Goal: Task Accomplishment & Management: Manage account settings

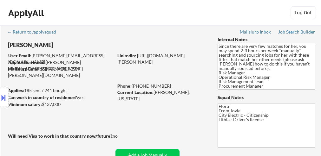
select select ""pending""
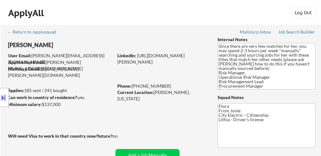
select select ""pending""
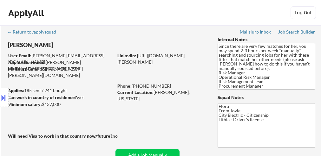
select select ""pending""
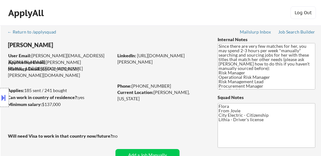
select select ""pending""
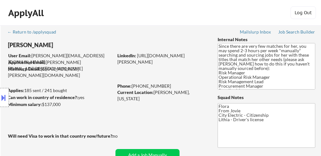
select select ""pending""
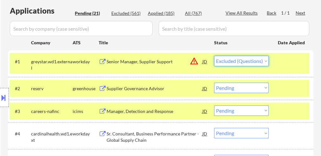
click at [214, 56] on select "Choose an option... Pending Applied Excluded (Questions) Excluded (Expired) Exc…" at bounding box center [241, 61] width 55 height 10
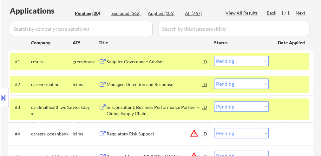
click at [245, 61] on select "Choose an option... Pending Applied Excluded (Questions) Excluded (Expired) Exc…" at bounding box center [241, 61] width 55 height 10
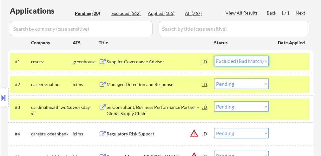
click at [214, 56] on select "Choose an option... Pending Applied Excluded (Questions) Excluded (Expired) Exc…" at bounding box center [241, 61] width 55 height 10
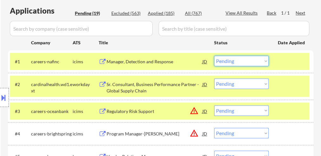
click at [249, 62] on select "Choose an option... Pending Applied Excluded (Questions) Excluded (Expired) Exc…" at bounding box center [241, 61] width 55 height 10
click at [214, 56] on select "Choose an option... Pending Applied Excluded (Questions) Excluded (Expired) Exc…" at bounding box center [241, 61] width 55 height 10
select select ""pending""
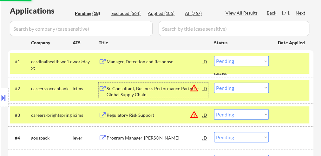
click at [150, 84] on div "Sr. Consultant, Business Performance Partner - Global Supply Chain" at bounding box center [155, 90] width 96 height 15
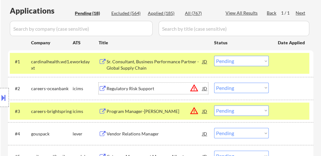
click at [136, 89] on div "Regulatory Risk Support" at bounding box center [155, 89] width 96 height 6
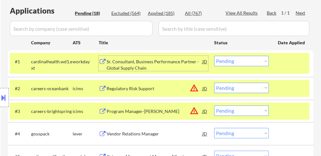
click at [149, 67] on div "Sr. Consultant, Business Performance Partner - Global Supply Chain" at bounding box center [155, 65] width 96 height 12
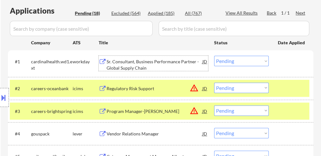
click at [127, 87] on div "Regulatory Risk Support" at bounding box center [155, 89] width 96 height 6
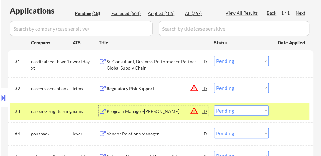
click at [143, 113] on div "Program Manager-Conover" at bounding box center [155, 111] width 96 height 6
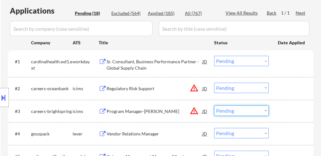
click at [229, 110] on select "Choose an option... Pending Applied Excluded (Questions) Excluded (Expired) Exc…" at bounding box center [241, 111] width 55 height 10
click at [214, 106] on select "Choose an option... Pending Applied Excluded (Questions) Excluded (Expired) Exc…" at bounding box center [241, 111] width 55 height 10
click at [140, 134] on div "Vendor Relations Manager" at bounding box center [155, 134] width 96 height 6
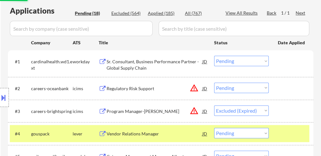
select select ""pending""
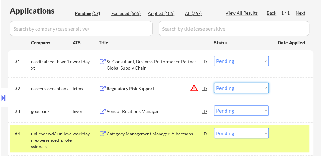
click at [223, 88] on select "Choose an option... Pending Applied Excluded (Questions) Excluded (Expired) Exc…" at bounding box center [241, 88] width 55 height 10
click at [214, 83] on select "Choose an option... Pending Applied Excluded (Questions) Excluded (Expired) Exc…" at bounding box center [241, 88] width 55 height 10
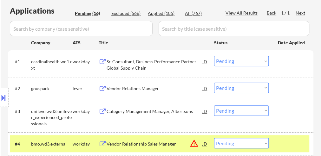
click at [244, 87] on select "Choose an option... Pending Applied Excluded (Questions) Excluded (Expired) Exc…" at bounding box center [241, 88] width 55 height 10
click at [214, 83] on select "Choose an option... Pending Applied Excluded (Questions) Excluded (Expired) Exc…" at bounding box center [241, 88] width 55 height 10
select select ""pending""
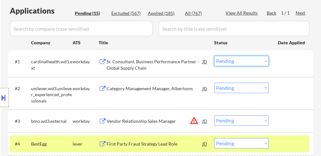
click at [227, 58] on select "Choose an option... Pending Applied Excluded (Questions) Excluded (Expired) Exc…" at bounding box center [241, 61] width 55 height 10
click at [231, 140] on select "Choose an option... Pending Applied Excluded (Questions) Excluded (Expired) Exc…" at bounding box center [241, 143] width 55 height 10
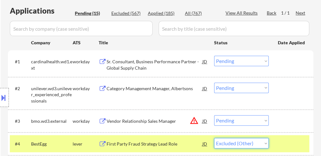
click at [214, 138] on select "Choose an option... Pending Applied Excluded (Questions) Excluded (Expired) Exc…" at bounding box center [241, 143] width 55 height 10
select select ""pending""
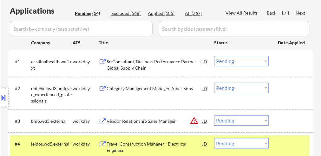
click at [237, 60] on select "Choose an option... Pending Applied Excluded (Questions) Excluded (Expired) Exc…" at bounding box center [241, 61] width 55 height 10
click at [214, 56] on select "Choose an option... Pending Applied Excluded (Questions) Excluded (Expired) Exc…" at bounding box center [241, 61] width 55 height 10
select select ""pending""
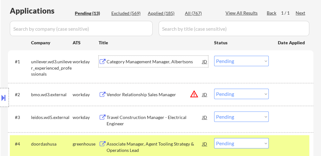
click at [155, 62] on div "Category Management Manager, Albertsons" at bounding box center [155, 62] width 96 height 6
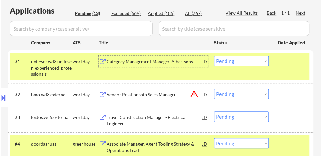
click at [159, 96] on div "Vendor Relationship Sales Manager" at bounding box center [155, 95] width 96 height 6
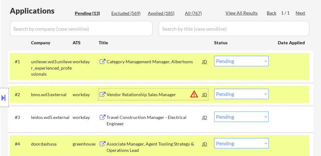
click at [223, 116] on select "Choose an option... Pending Applied Excluded (Questions) Excluded (Expired) Exc…" at bounding box center [241, 117] width 55 height 10
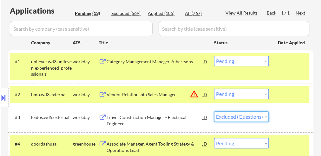
click at [214, 112] on select "Choose an option... Pending Applied Excluded (Questions) Excluded (Expired) Exc…" at bounding box center [241, 117] width 55 height 10
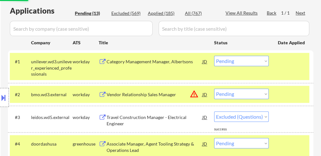
select select ""pending""
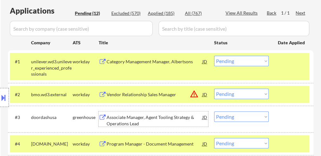
click at [153, 121] on div "Associate Manager, Agent Tooling Strategy & Operations Lead" at bounding box center [155, 120] width 96 height 12
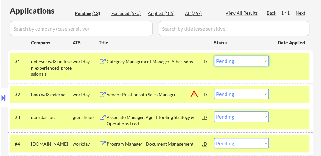
click at [233, 61] on select "Choose an option... Pending Applied Excluded (Questions) Excluded (Expired) Exc…" at bounding box center [241, 61] width 55 height 10
click at [214, 56] on select "Choose an option... Pending Applied Excluded (Questions) Excluded (Expired) Exc…" at bounding box center [241, 61] width 55 height 10
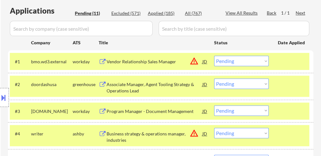
click at [222, 64] on select "Choose an option... Pending Applied Excluded (Questions) Excluded (Expired) Exc…" at bounding box center [241, 61] width 55 height 10
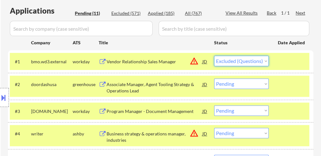
click at [214, 56] on select "Choose an option... Pending Applied Excluded (Questions) Excluded (Expired) Exc…" at bounding box center [241, 61] width 55 height 10
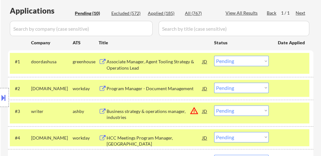
click at [239, 62] on select "Choose an option... Pending Applied Excluded (Questions) Excluded (Expired) Exc…" at bounding box center [241, 61] width 55 height 10
click at [214, 56] on select "Choose an option... Pending Applied Excluded (Questions) Excluded (Expired) Exc…" at bounding box center [241, 61] width 55 height 10
select select ""pending""
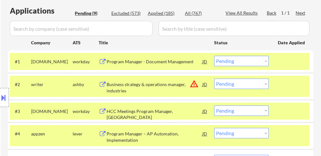
click at [287, 59] on div at bounding box center [292, 61] width 28 height 11
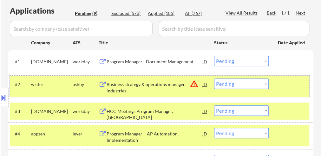
click at [282, 86] on div at bounding box center [292, 84] width 28 height 11
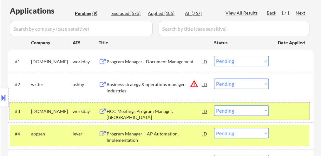
click at [282, 107] on div at bounding box center [292, 111] width 28 height 11
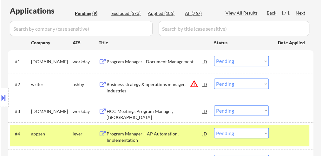
click at [275, 141] on div "#4 appzen lever Program Manager – AP Automation, Implementation JD warning_ambe…" at bounding box center [159, 135] width 299 height 21
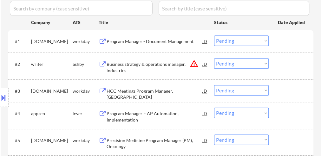
scroll to position [228, 0]
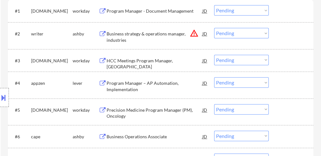
click at [146, 10] on div "Program Manager - Document Management" at bounding box center [155, 11] width 96 height 6
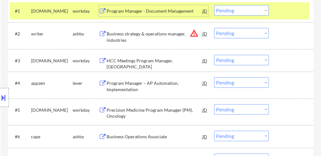
click at [141, 32] on div "Business strategy & operations manager, industries" at bounding box center [155, 37] width 96 height 12
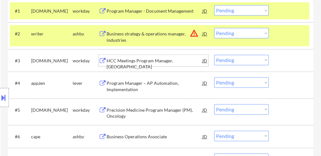
click at [166, 63] on div "HCC Meetings Program Manager, US" at bounding box center [155, 64] width 96 height 12
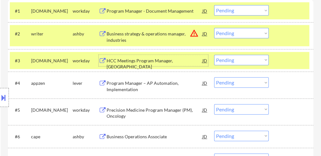
click at [231, 33] on select "Choose an option... Pending Applied Excluded (Questions) Excluded (Expired) Exc…" at bounding box center [241, 33] width 55 height 10
click at [214, 28] on select "Choose an option... Pending Applied Excluded (Questions) Excluded (Expired) Exc…" at bounding box center [241, 33] width 55 height 10
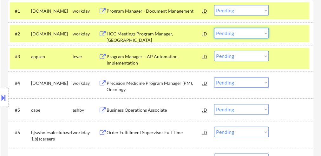
drag, startPoint x: 234, startPoint y: 35, endPoint x: 235, endPoint y: 38, distance: 3.2
click at [234, 35] on select "Choose an option... Pending Applied Excluded (Questions) Excluded (Expired) Exc…" at bounding box center [241, 33] width 55 height 10
click at [214, 28] on select "Choose an option... Pending Applied Excluded (Questions) Excluded (Expired) Exc…" at bounding box center [241, 33] width 55 height 10
click at [133, 57] on div "Program Manager – AP Automation, Implementation" at bounding box center [155, 60] width 96 height 12
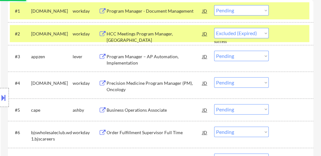
select select ""pending""
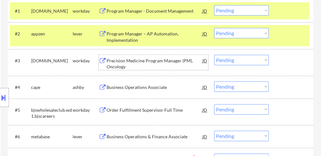
click at [159, 58] on div "Precision Medicine Program Manager (PM), Oncology" at bounding box center [155, 64] width 96 height 12
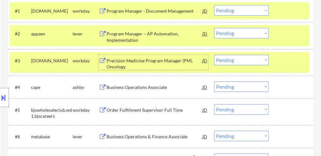
click at [234, 10] on select "Choose an option... Pending Applied Excluded (Questions) Excluded (Expired) Exc…" at bounding box center [241, 10] width 55 height 10
click at [214, 5] on select "Choose an option... Pending Applied Excluded (Questions) Excluded (Expired) Exc…" at bounding box center [241, 10] width 55 height 10
select select ""pending""
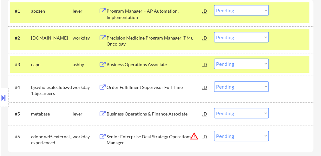
click at [219, 37] on select "Choose an option... Pending Applied Excluded (Questions) Excluded (Expired) Exc…" at bounding box center [241, 37] width 55 height 10
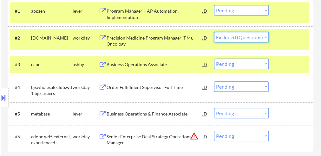
click at [214, 32] on select "Choose an option... Pending Applied Excluded (Questions) Excluded (Expired) Exc…" at bounding box center [241, 37] width 55 height 10
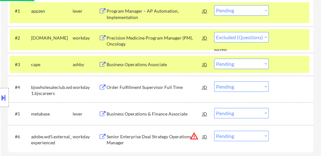
select select ""pending""
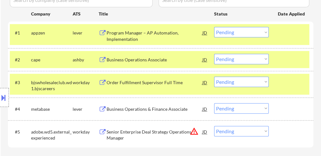
scroll to position [178, 0]
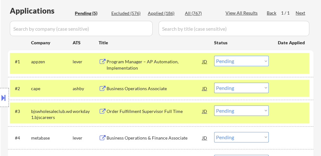
click at [153, 89] on div "Business Operations Associate" at bounding box center [155, 89] width 96 height 6
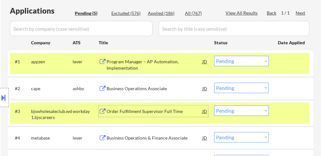
click at [132, 110] on div "Order Fulfillment Supervisor Full Time" at bounding box center [155, 111] width 96 height 6
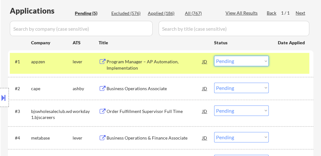
click at [227, 60] on select "Choose an option... Pending Applied Excluded (Questions) Excluded (Expired) Exc…" at bounding box center [241, 61] width 55 height 10
click at [214, 56] on select "Choose an option... Pending Applied Excluded (Questions) Excluded (Expired) Exc…" at bounding box center [241, 61] width 55 height 10
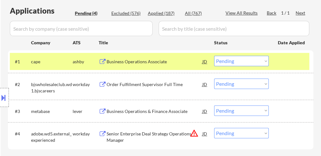
click at [230, 62] on select "Choose an option... Pending Applied Excluded (Questions) Excluded (Expired) Exc…" at bounding box center [241, 61] width 55 height 10
click at [214, 56] on select "Choose an option... Pending Applied Excluded (Questions) Excluded (Expired) Exc…" at bounding box center [241, 61] width 55 height 10
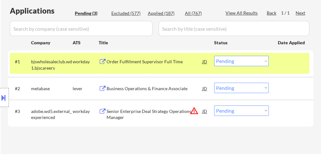
click at [242, 62] on select "Choose an option... Pending Applied Excluded (Questions) Excluded (Expired) Exc…" at bounding box center [241, 61] width 55 height 10
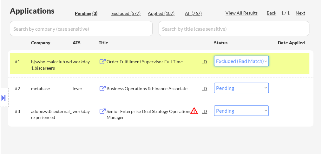
click at [214, 56] on select "Choose an option... Pending Applied Excluded (Questions) Excluded (Expired) Exc…" at bounding box center [241, 61] width 55 height 10
click at [161, 88] on div "Business Operations & Finance Associate" at bounding box center [155, 89] width 96 height 6
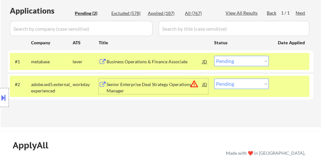
click at [171, 88] on div "Senior Enterprise Deal Strategy Operations Manager" at bounding box center [155, 87] width 96 height 12
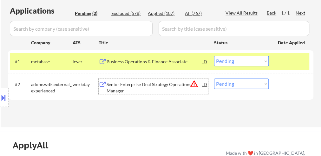
click at [241, 60] on select "Choose an option... Pending Applied Excluded (Questions) Excluded (Expired) Exc…" at bounding box center [241, 61] width 55 height 10
select select ""excluded__bad_match_""
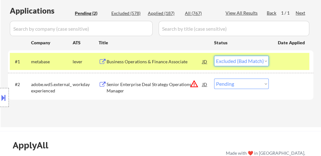
click at [214, 56] on select "Choose an option... Pending Applied Excluded (Questions) Excluded (Expired) Exc…" at bounding box center [241, 61] width 55 height 10
click at [238, 86] on select "Choose an option... Pending Applied Excluded (Questions) Excluded (Expired) Exc…" at bounding box center [241, 84] width 55 height 10
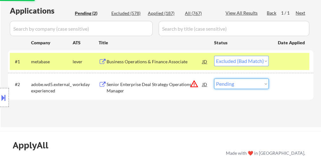
select select ""excluded__location_""
click at [214, 79] on select "Choose an option... Pending Applied Excluded (Questions) Excluded (Expired) Exc…" at bounding box center [241, 84] width 55 height 10
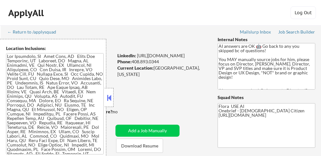
select select ""pending""
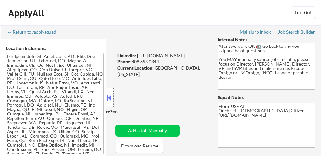
select select ""pending""
click at [111, 97] on button at bounding box center [109, 98] width 7 height 10
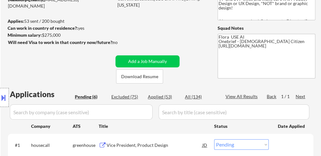
scroll to position [76, 0]
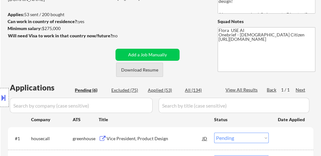
click at [145, 68] on button "Download Resume" at bounding box center [139, 70] width 47 height 14
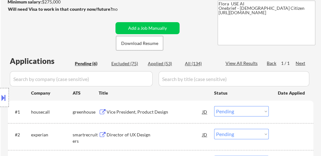
scroll to position [127, 0]
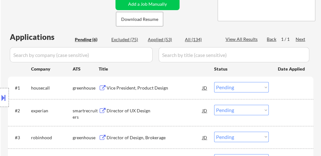
click at [155, 89] on div "Vice President, Product Design" at bounding box center [155, 88] width 96 height 6
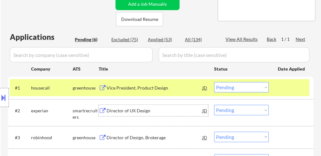
click at [138, 115] on div "Director of UX Design" at bounding box center [155, 110] width 96 height 11
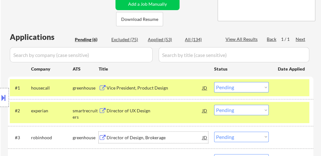
click at [151, 140] on div "Director of Design, Brokerage" at bounding box center [155, 138] width 96 height 6
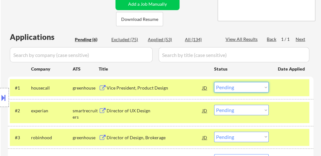
drag, startPoint x: 239, startPoint y: 88, endPoint x: 237, endPoint y: 85, distance: 4.6
click at [239, 88] on select "Choose an option... Pending Applied Excluded (Questions) Excluded (Expired) Exc…" at bounding box center [241, 87] width 55 height 10
click at [214, 82] on select "Choose an option... Pending Applied Excluded (Questions) Excluded (Expired) Exc…" at bounding box center [241, 87] width 55 height 10
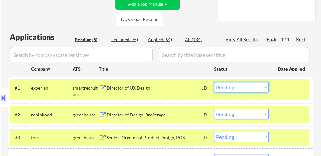
click at [229, 88] on select "Choose an option... Pending Applied Excluded (Questions) Excluded (Expired) Exc…" at bounding box center [241, 87] width 55 height 10
click at [214, 82] on select "Choose an option... Pending Applied Excluded (Questions) Excluded (Expired) Exc…" at bounding box center [241, 87] width 55 height 10
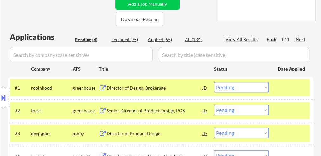
click at [231, 85] on select "Choose an option... Pending Applied Excluded (Questions) Excluded (Expired) Exc…" at bounding box center [241, 87] width 55 height 10
click at [214, 82] on select "Choose an option... Pending Applied Excluded (Questions) Excluded (Expired) Exc…" at bounding box center [241, 87] width 55 height 10
click at [142, 111] on div "Senior Director of Product Design, POS" at bounding box center [155, 111] width 96 height 6
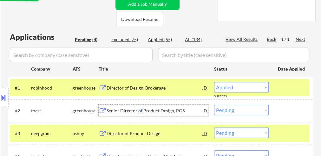
select select ""pending""
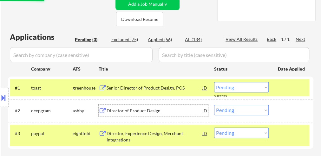
click at [127, 109] on div "Director of Product Design" at bounding box center [155, 111] width 96 height 6
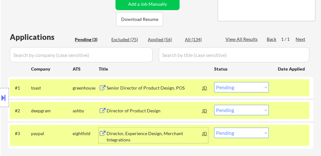
click at [125, 133] on div "Director, Experience Design, Merchant Integrations" at bounding box center [155, 137] width 96 height 12
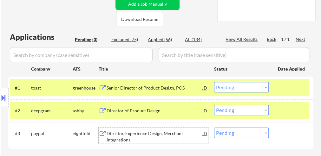
drag, startPoint x: 238, startPoint y: 133, endPoint x: 235, endPoint y: 128, distance: 5.5
click at [238, 133] on select "Choose an option... Pending Applied Excluded (Questions) Excluded (Expired) Exc…" at bounding box center [241, 133] width 55 height 10
select select ""excluded__expired_""
click at [214, 128] on select "Choose an option... Pending Applied Excluded (Questions) Excluded (Expired) Exc…" at bounding box center [241, 133] width 55 height 10
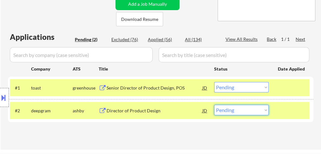
click at [230, 112] on select "Choose an option... Pending Applied Excluded (Questions) Excluded (Expired) Exc…" at bounding box center [241, 110] width 55 height 10
select select ""excluded__salary_""
click at [214, 105] on select "Choose an option... Pending Applied Excluded (Questions) Excluded (Expired) Exc…" at bounding box center [241, 110] width 55 height 10
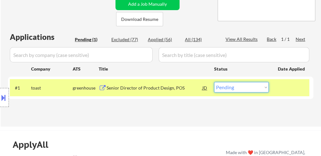
click at [222, 87] on select "Choose an option... Pending Applied Excluded (Questions) Excluded (Expired) Exc…" at bounding box center [241, 87] width 55 height 10
select select ""applied""
click at [214, 82] on select "Choose an option... Pending Applied Excluded (Questions) Excluded (Expired) Exc…" at bounding box center [241, 87] width 55 height 10
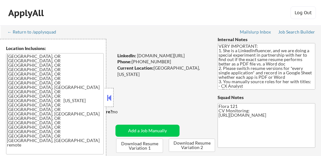
select select ""pending""
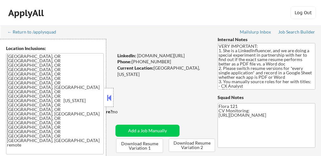
select select ""pending""
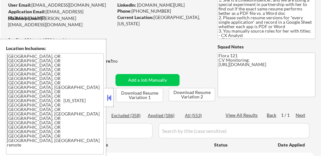
click at [106, 97] on button at bounding box center [109, 98] width 7 height 10
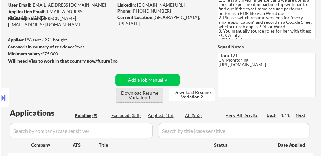
click at [141, 97] on button "Download Resume Variation 1" at bounding box center [139, 95] width 47 height 14
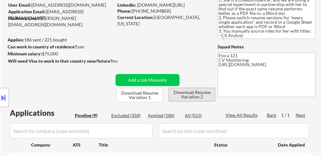
click at [194, 94] on button "Download Resume Variation 2" at bounding box center [192, 94] width 46 height 13
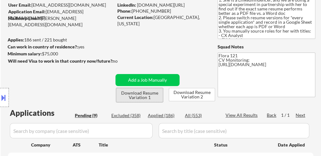
click at [143, 97] on button "Download Resume Variation 1" at bounding box center [139, 95] width 47 height 14
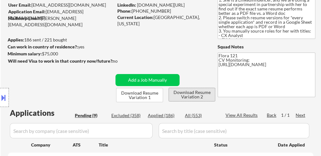
click at [196, 93] on button "Download Resume Variation 2" at bounding box center [192, 94] width 46 height 13
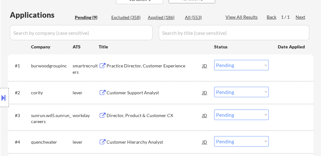
scroll to position [178, 0]
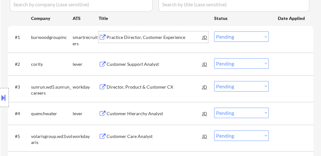
click at [155, 34] on div "Practice Director, Customer Experience" at bounding box center [155, 37] width 96 height 6
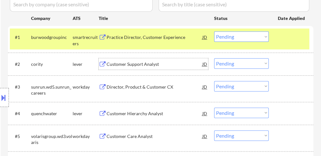
click at [154, 61] on div "Customer Support Analyst" at bounding box center [155, 63] width 96 height 11
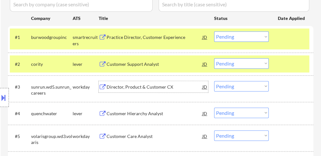
click at [152, 87] on div "Director, Product & Customer CX" at bounding box center [155, 87] width 96 height 6
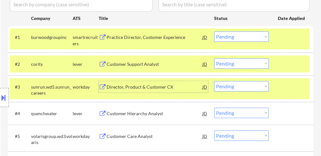
click at [235, 36] on select "Choose an option... Pending Applied Excluded (Questions) Excluded (Expired) Exc…" at bounding box center [241, 36] width 55 height 10
click at [214, 31] on select "Choose an option... Pending Applied Excluded (Questions) Excluded (Expired) Exc…" at bounding box center [241, 36] width 55 height 10
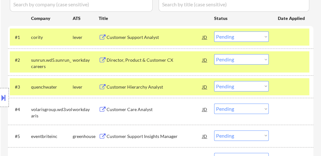
click at [234, 37] on select "Choose an option... Pending Applied Excluded (Questions) Excluded (Expired) Exc…" at bounding box center [241, 36] width 55 height 10
click at [214, 31] on select "Choose an option... Pending Applied Excluded (Questions) Excluded (Expired) Exc…" at bounding box center [241, 36] width 55 height 10
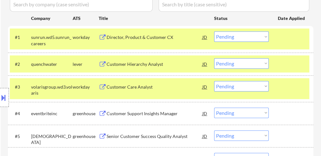
click at [283, 63] on div at bounding box center [292, 63] width 28 height 11
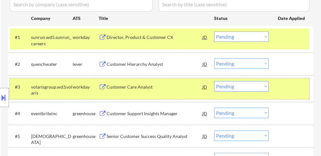
click at [277, 90] on div "#3 volarisgroup.wd3.volaris workday Customer Care Analyst JD Choose an option..…" at bounding box center [159, 88] width 299 height 21
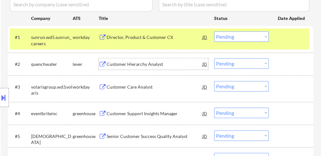
click at [138, 61] on div "Customer Hierarchy Analyst" at bounding box center [155, 64] width 96 height 6
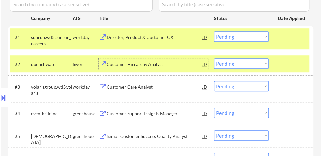
click at [140, 89] on div "Customer Care Analyst" at bounding box center [155, 87] width 96 height 6
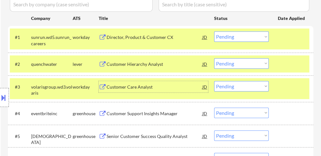
click at [137, 117] on div "Customer Support Insights Manager" at bounding box center [155, 113] width 96 height 11
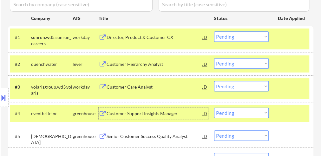
click at [141, 137] on div "Senior Customer Success Quality Analyst" at bounding box center [155, 136] width 96 height 6
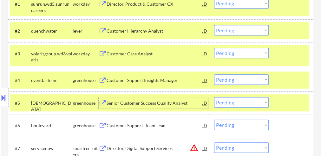
scroll to position [203, 0]
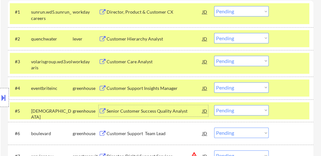
click at [132, 133] on div "Customer Support Team Lead" at bounding box center [155, 134] width 96 height 6
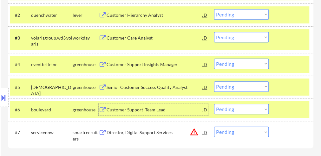
scroll to position [254, 0]
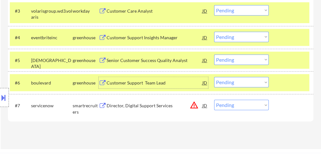
click at [155, 108] on div "Director, Digital Support Services" at bounding box center [155, 106] width 96 height 6
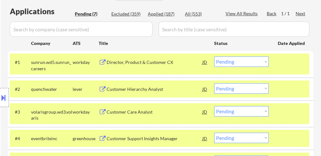
scroll to position [152, 0]
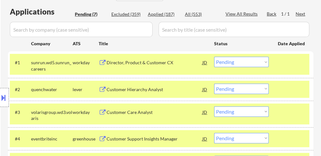
click at [161, 63] on div "Director, Product & Customer CX" at bounding box center [155, 63] width 96 height 6
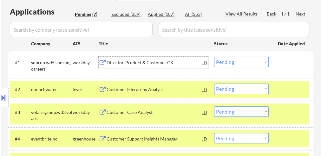
click at [225, 63] on select "Choose an option... Pending Applied Excluded (Questions) Excluded (Expired) Exc…" at bounding box center [241, 62] width 55 height 10
click at [214, 57] on select "Choose an option... Pending Applied Excluded (Questions) Excluded (Expired) Exc…" at bounding box center [241, 62] width 55 height 10
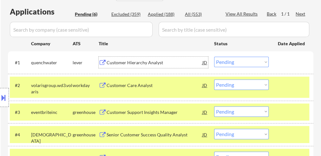
click at [144, 60] on div "Customer Hierarchy Analyst" at bounding box center [155, 63] width 96 height 6
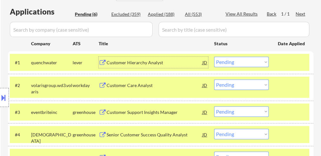
click at [233, 61] on select "Choose an option... Pending Applied Excluded (Questions) Excluded (Expired) Exc…" at bounding box center [241, 62] width 55 height 10
click at [214, 57] on select "Choose an option... Pending Applied Excluded (Questions) Excluded (Expired) Exc…" at bounding box center [241, 62] width 55 height 10
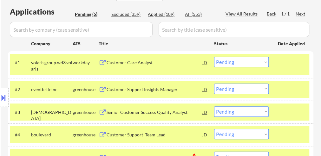
click at [223, 61] on select "Choose an option... Pending Applied Excluded (Questions) Excluded (Expired) Exc…" at bounding box center [241, 62] width 55 height 10
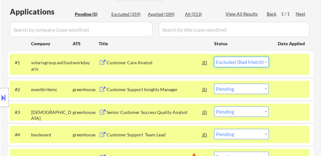
click at [214, 57] on select "Choose an option... Pending Applied Excluded (Questions) Excluded (Expired) Exc…" at bounding box center [241, 62] width 55 height 10
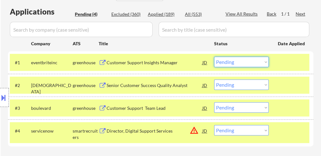
click at [226, 61] on select "Choose an option... Pending Applied Excluded (Questions) Excluded (Expired) Exc…" at bounding box center [241, 62] width 55 height 10
click at [214, 57] on select "Choose an option... Pending Applied Excluded (Questions) Excluded (Expired) Exc…" at bounding box center [241, 62] width 55 height 10
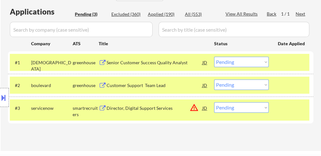
click at [231, 62] on select "Choose an option... Pending Applied Excluded (Questions) Excluded (Expired) Exc…" at bounding box center [241, 62] width 55 height 10
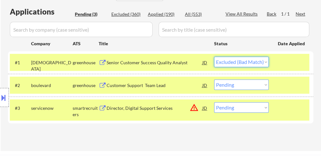
click at [214, 57] on select "Choose an option... Pending Applied Excluded (Questions) Excluded (Expired) Exc…" at bounding box center [241, 62] width 55 height 10
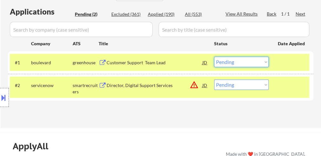
click at [230, 63] on select "Choose an option... Pending Applied Excluded (Questions) Excluded (Expired) Exc…" at bounding box center [241, 62] width 55 height 10
click at [214, 57] on select "Choose an option... Pending Applied Excluded (Questions) Excluded (Expired) Exc…" at bounding box center [241, 62] width 55 height 10
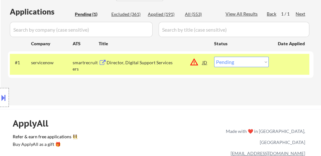
click at [228, 63] on select "Choose an option... Pending Applied Excluded (Questions) Excluded (Expired) Exc…" at bounding box center [241, 62] width 55 height 10
select select ""applied""
click at [214, 57] on select "Choose an option... Pending Applied Excluded (Questions) Excluded (Expired) Exc…" at bounding box center [241, 62] width 55 height 10
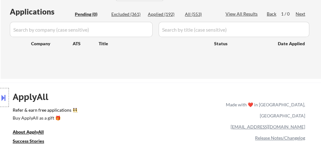
scroll to position [76, 0]
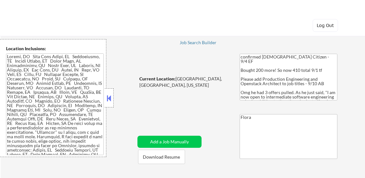
select select ""pending""
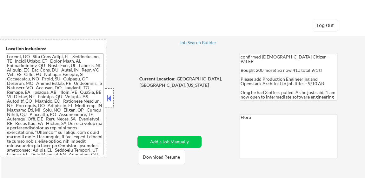
select select ""pending""
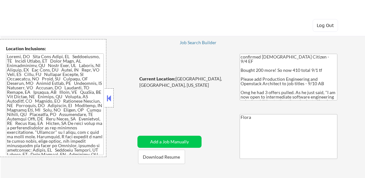
select select ""pending""
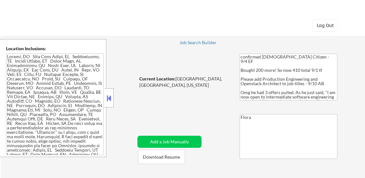
select select ""pending""
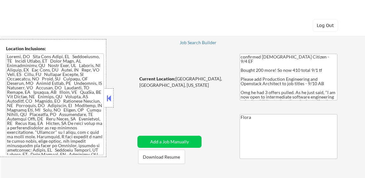
select select ""pending""
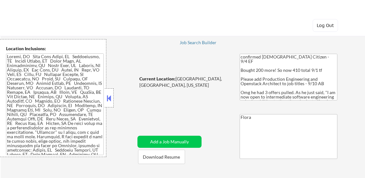
select select ""pending""
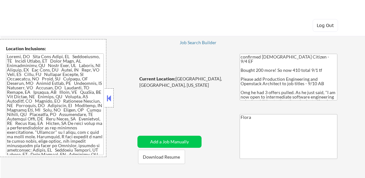
select select ""pending""
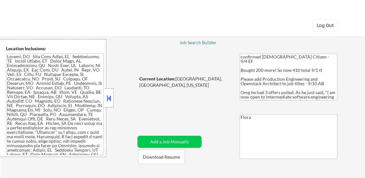
select select ""pending""
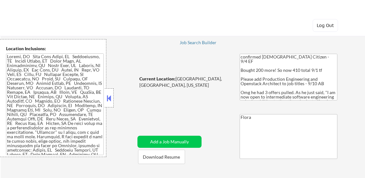
select select ""pending""
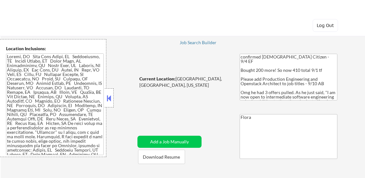
select select ""pending""
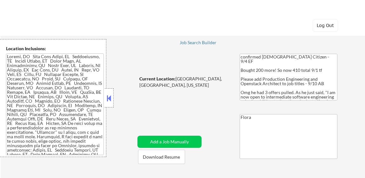
select select ""pending""
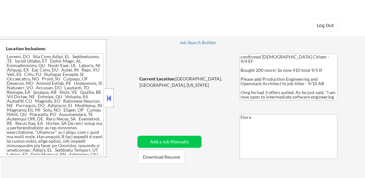
select select ""pending""
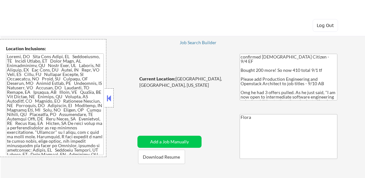
select select ""pending""
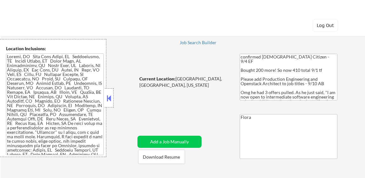
select select ""pending""
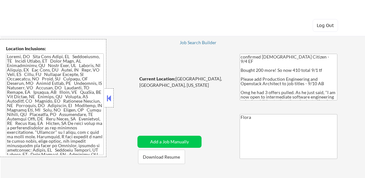
select select ""pending""
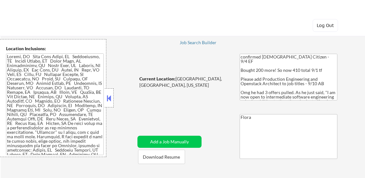
select select ""pending""
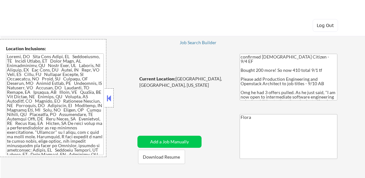
select select ""pending""
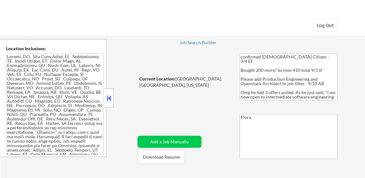
select select ""pending""
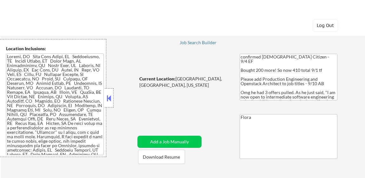
select select ""pending""
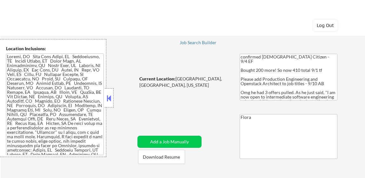
select select ""pending""
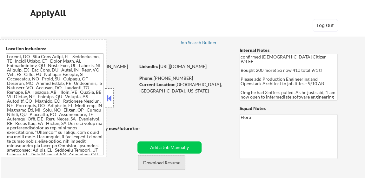
click at [152, 164] on button "Download Resume" at bounding box center [161, 162] width 47 height 14
click at [110, 97] on button at bounding box center [109, 98] width 7 height 10
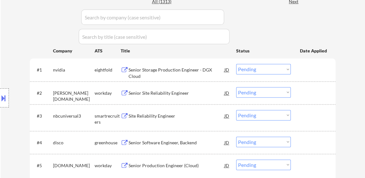
scroll to position [202, 0]
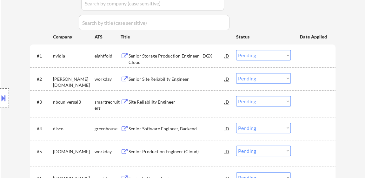
click at [263, 55] on select "Choose an option... Pending Applied Excluded (Questions) Excluded (Expired) Exc…" at bounding box center [263, 55] width 55 height 10
click at [236, 50] on select "Choose an option... Pending Applied Excluded (Questions) Excluded (Expired) Exc…" at bounding box center [263, 55] width 55 height 10
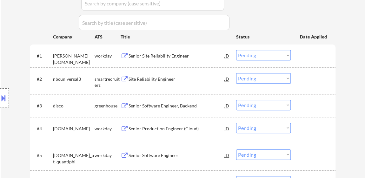
scroll to position [231, 0]
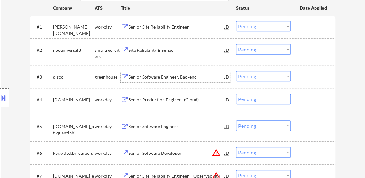
click at [168, 77] on div "Senior Software Engineer, Backend" at bounding box center [176, 77] width 96 height 6
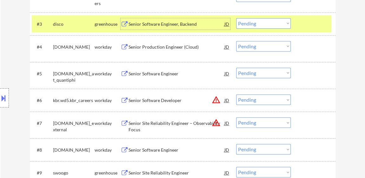
scroll to position [288, 0]
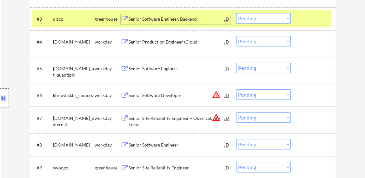
click at [170, 166] on div "Senior Site Reliability Engineer" at bounding box center [176, 167] width 96 height 6
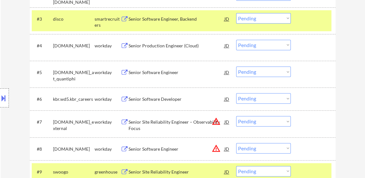
select select ""pending""
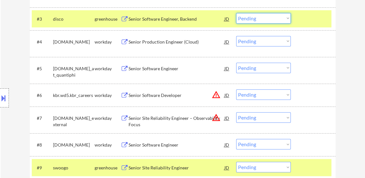
drag, startPoint x: 257, startPoint y: 17, endPoint x: 257, endPoint y: 21, distance: 4.1
click at [257, 17] on select "Choose an option... Pending Applied Excluded (Questions) Excluded (Expired) Exc…" at bounding box center [263, 18] width 55 height 10
click at [236, 13] on select "Choose an option... Pending Applied Excluded (Questions) Excluded (Expired) Exc…" at bounding box center [263, 18] width 55 height 10
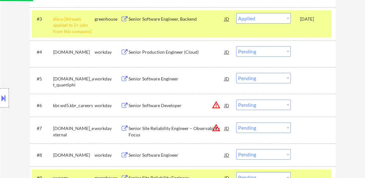
select select ""pending""
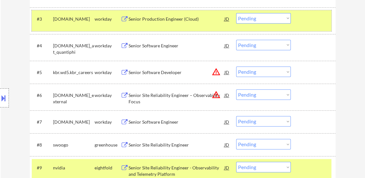
click at [312, 21] on div at bounding box center [314, 18] width 28 height 11
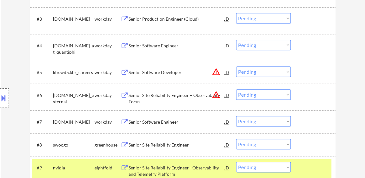
click at [315, 166] on div at bounding box center [314, 166] width 28 height 11
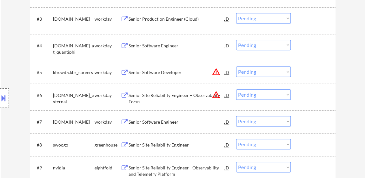
click at [316, 135] on div "#8 swoogo greenhouse Senior Site Reliability Engineer JD warning_amber Choose a…" at bounding box center [182, 144] width 305 height 23
click at [314, 140] on div at bounding box center [314, 144] width 28 height 11
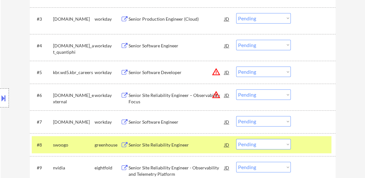
scroll to position [346, 0]
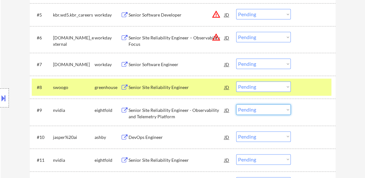
click at [259, 113] on select "Choose an option... Pending Applied Excluded (Questions) Excluded (Expired) Exc…" at bounding box center [263, 109] width 55 height 10
click at [236, 104] on select "Choose an option... Pending Applied Excluded (Questions) Excluded (Expired) Exc…" at bounding box center [263, 109] width 55 height 10
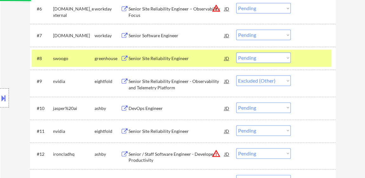
click at [147, 107] on div "DevOps Engineer" at bounding box center [176, 108] width 96 height 6
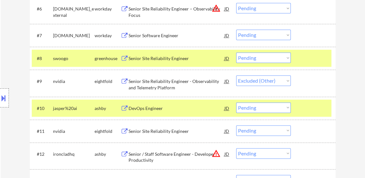
select select ""pending""
click at [255, 55] on select "Choose an option... Pending Applied Excluded (Questions) Excluded (Expired) Exc…" at bounding box center [263, 57] width 55 height 10
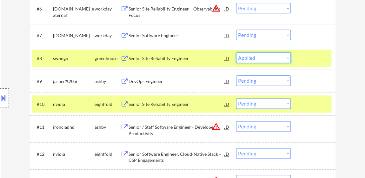
click at [236, 52] on select "Choose an option... Pending Applied Excluded (Questions) Excluded (Expired) Exc…" at bounding box center [263, 57] width 55 height 10
select select ""pending""
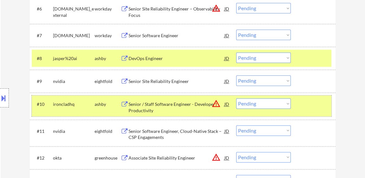
click at [309, 101] on div at bounding box center [314, 103] width 28 height 11
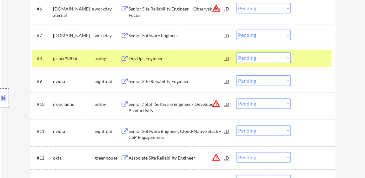
click at [267, 83] on select "Choose an option... Pending Applied Excluded (Questions) Excluded (Expired) Exc…" at bounding box center [263, 80] width 55 height 10
click at [236, 75] on select "Choose an option... Pending Applied Excluded (Questions) Excluded (Expired) Exc…" at bounding box center [263, 80] width 55 height 10
select select ""pending""
click at [186, 80] on div "Senior Site Reliability Engineer" at bounding box center [176, 81] width 96 height 6
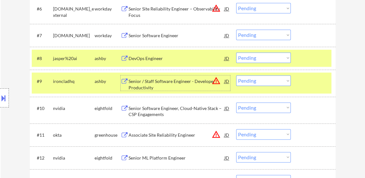
drag, startPoint x: 246, startPoint y: 58, endPoint x: 248, endPoint y: 61, distance: 3.8
click at [246, 58] on select "Choose an option... Pending Applied Excluded (Questions) Excluded (Expired) Exc…" at bounding box center [263, 57] width 55 height 10
click at [236, 52] on select "Choose an option... Pending Applied Excluded (Questions) Excluded (Expired) Exc…" at bounding box center [263, 57] width 55 height 10
select select ""pending""
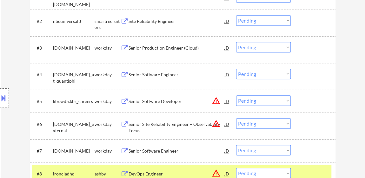
scroll to position [144, 0]
